Goal: Information Seeking & Learning: Find specific page/section

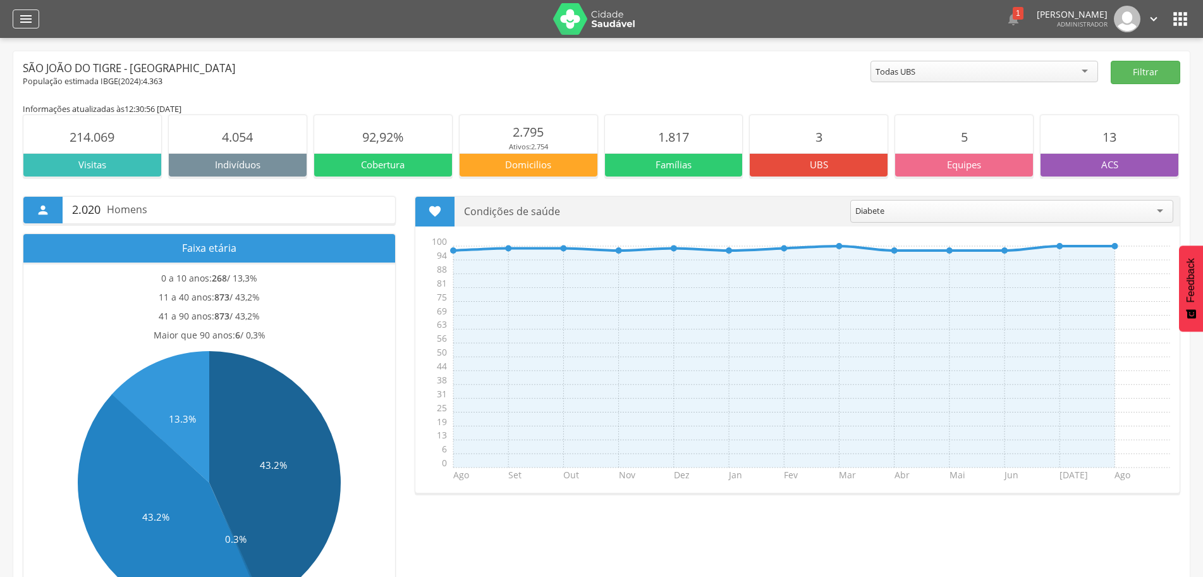
click at [20, 21] on icon "" at bounding box center [25, 18] width 15 height 15
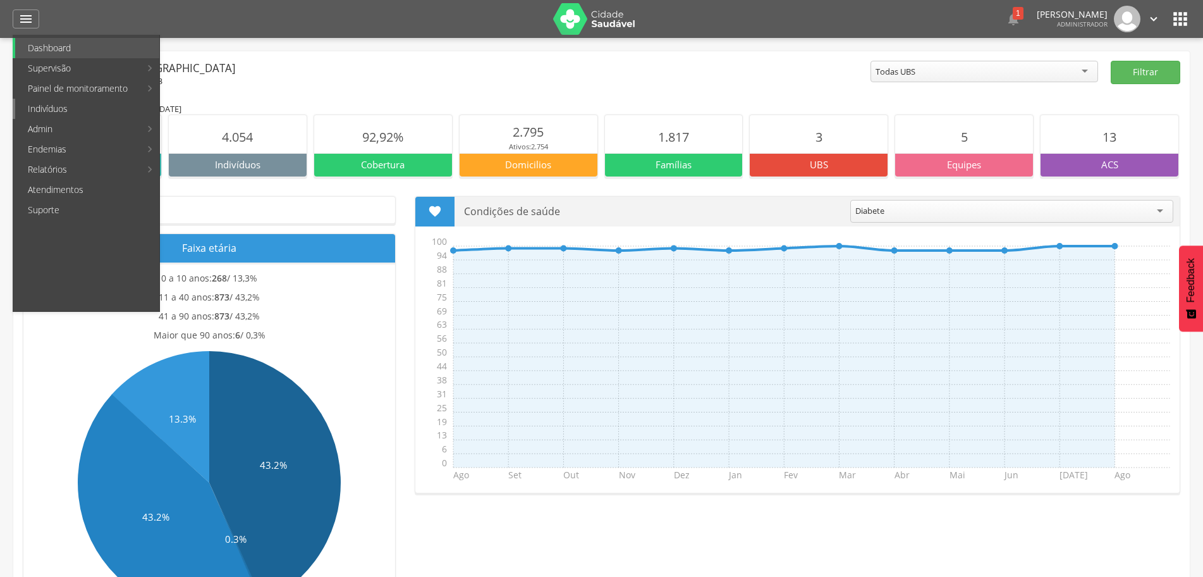
click at [71, 107] on link "Indivíduos" at bounding box center [87, 109] width 144 height 20
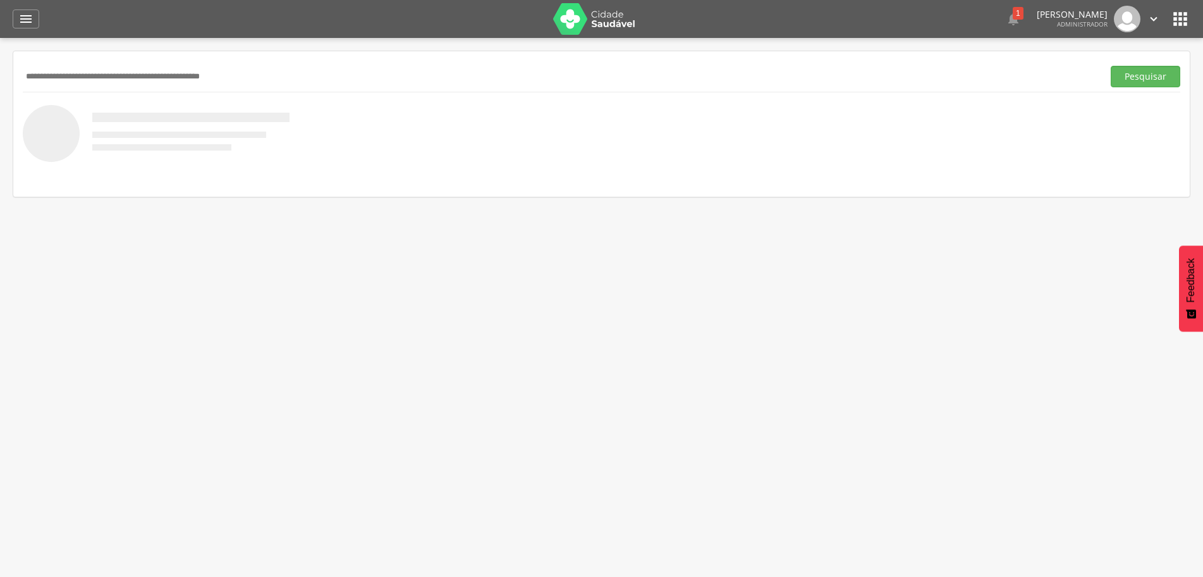
click at [101, 64] on div "Pesquisar" at bounding box center [602, 76] width 1158 height 31
click at [365, 76] on input "text" at bounding box center [560, 76] width 1075 height 21
click at [1158, 76] on button "Pesquisar" at bounding box center [1146, 76] width 70 height 21
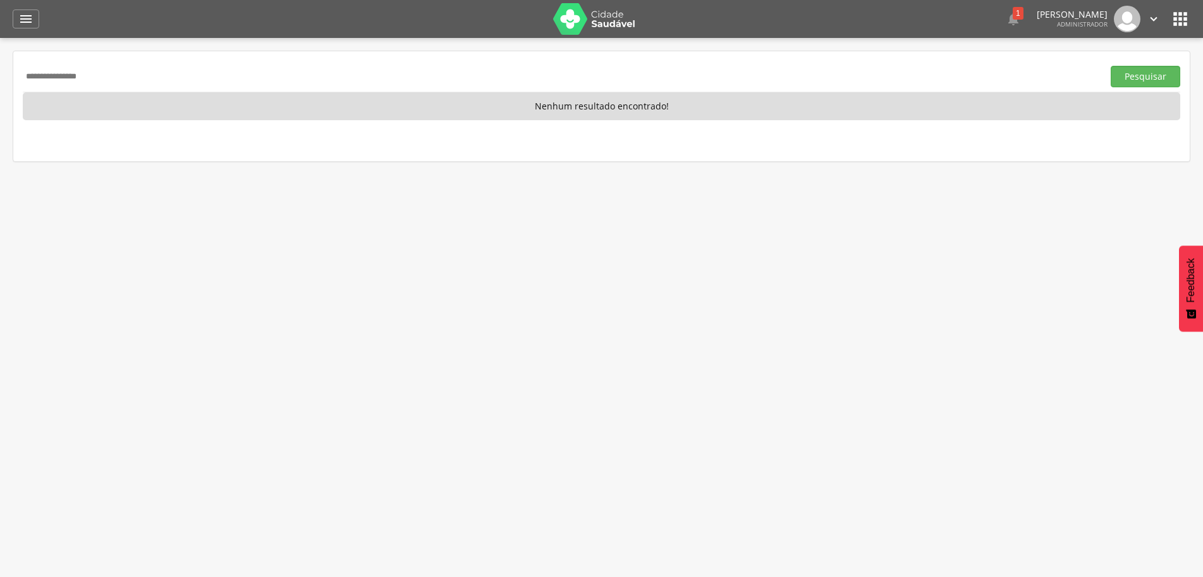
drag, startPoint x: 145, startPoint y: 85, endPoint x: 0, endPoint y: 95, distance: 145.8
click at [0, 95] on div " Supervisão  Distritos  Ubs adicionar ubs  Coordenador: - São João do Tigre…" at bounding box center [601, 326] width 1203 height 577
type input "**********"
click at [1140, 77] on button "Pesquisar" at bounding box center [1146, 76] width 70 height 21
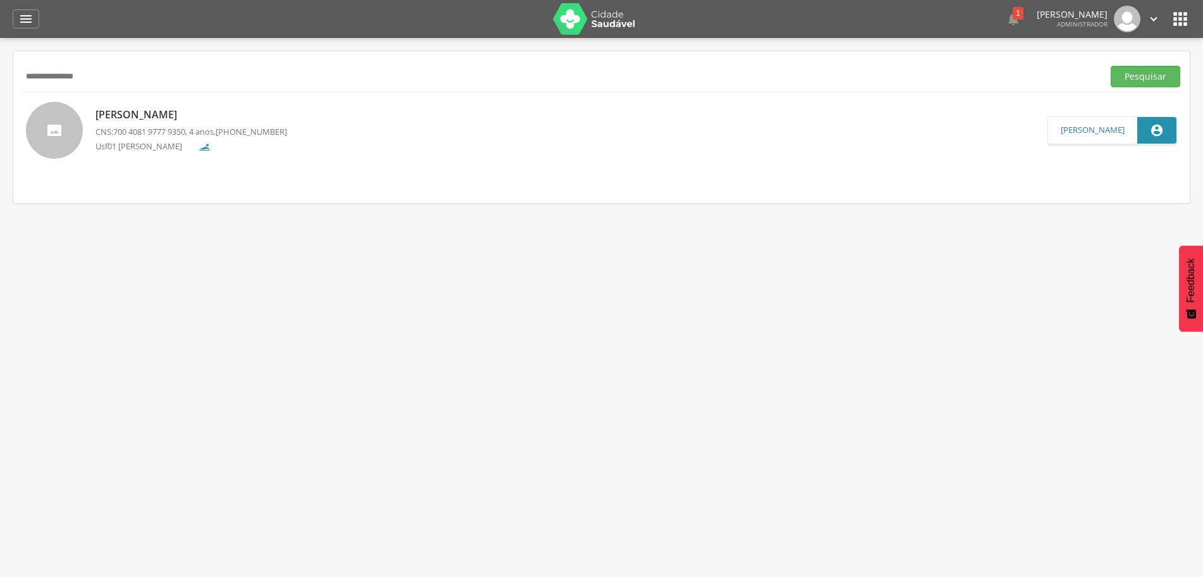
click at [135, 110] on p "[PERSON_NAME]" at bounding box center [191, 114] width 192 height 15
type input "**********"
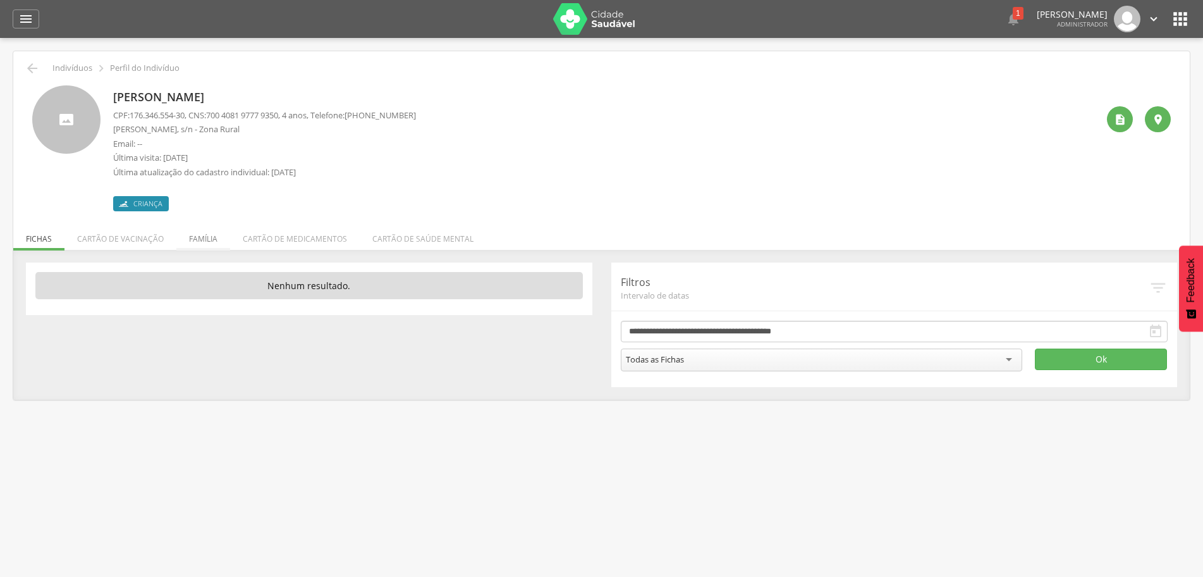
click at [206, 243] on li "Família" at bounding box center [203, 236] width 54 height 30
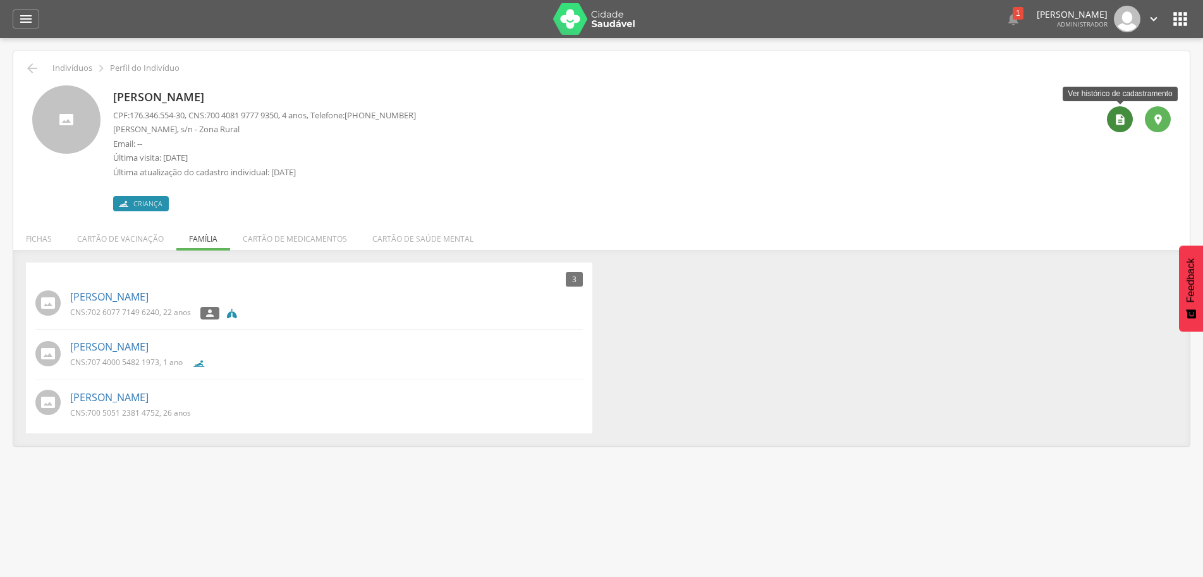
click at [1119, 121] on icon "" at bounding box center [1120, 119] width 13 height 13
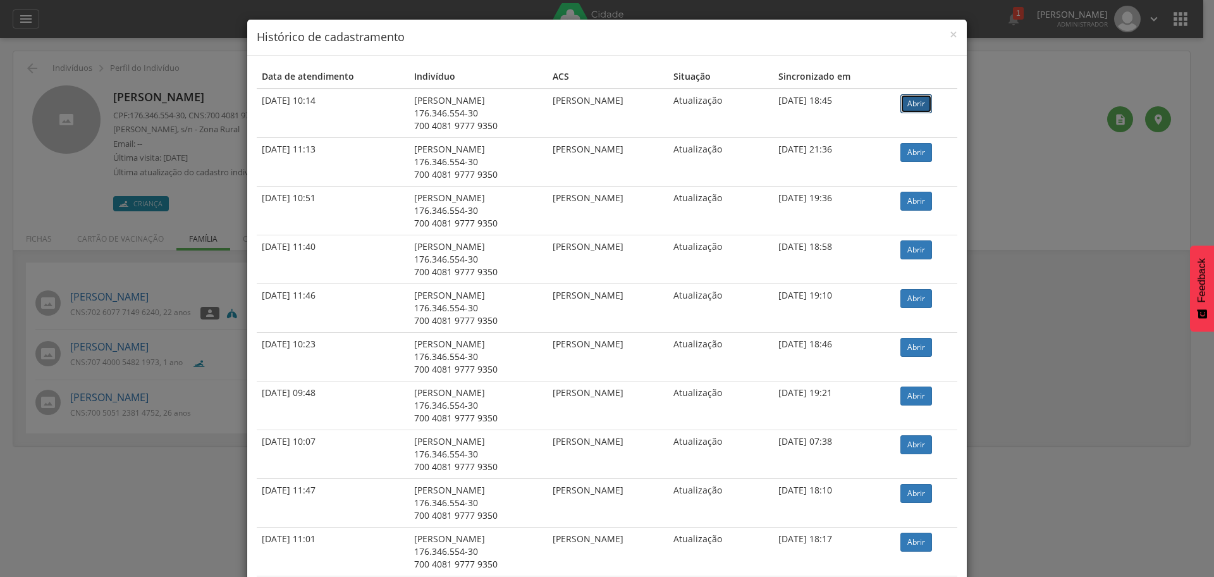
click at [924, 105] on link "Abrir" at bounding box center [916, 103] width 32 height 19
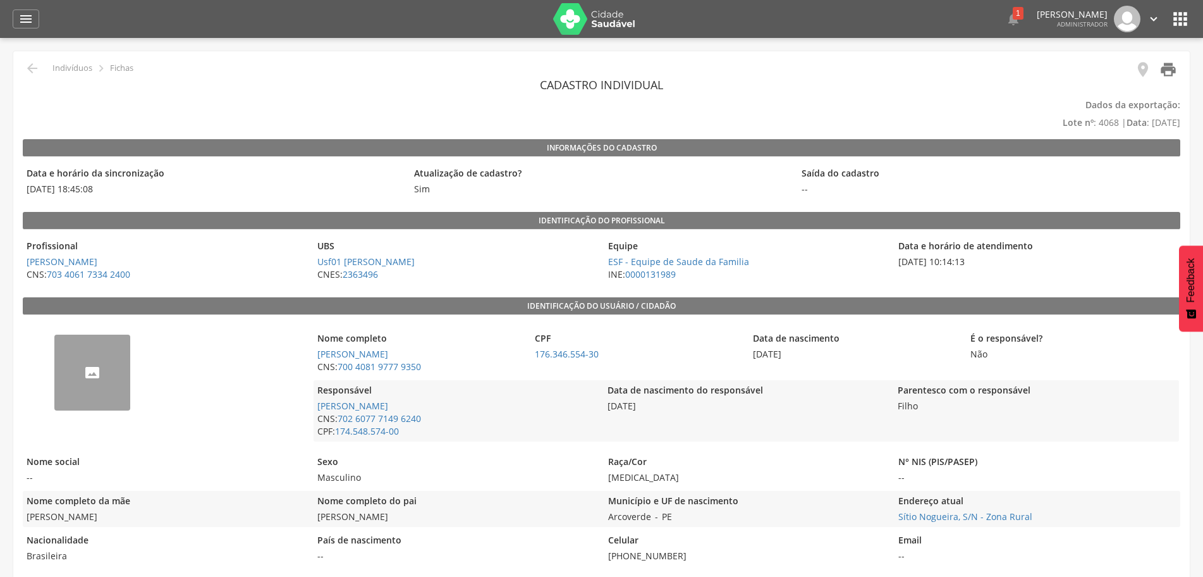
click at [1173, 69] on icon "" at bounding box center [1168, 70] width 18 height 18
